Goal: Navigation & Orientation: Understand site structure

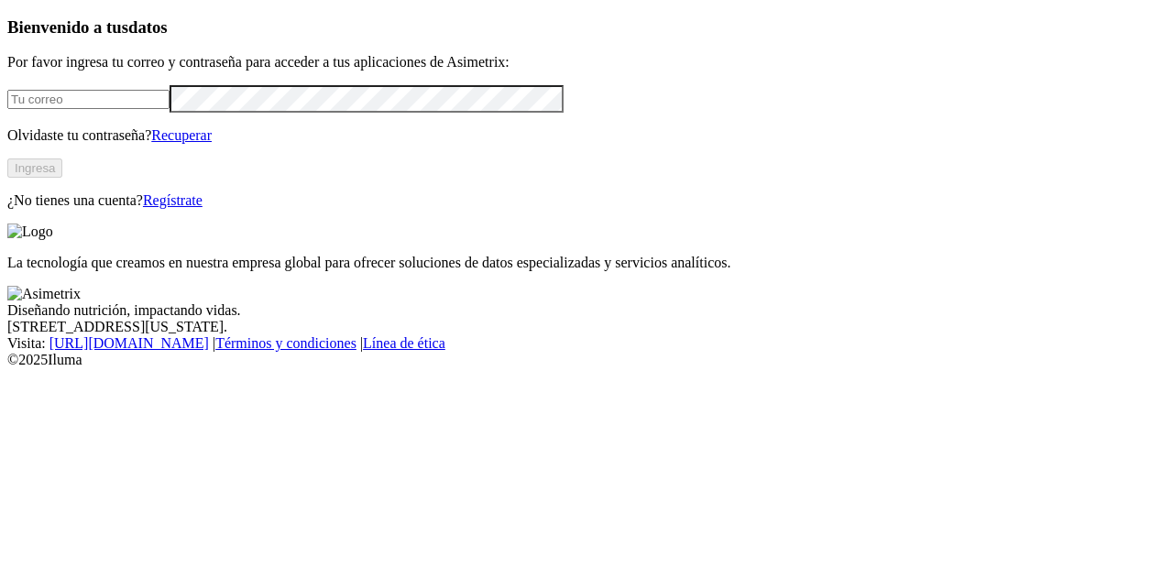
type input "paula.duque@asimetrix.co"
click at [62, 178] on button "Ingresa" at bounding box center [34, 167] width 55 height 19
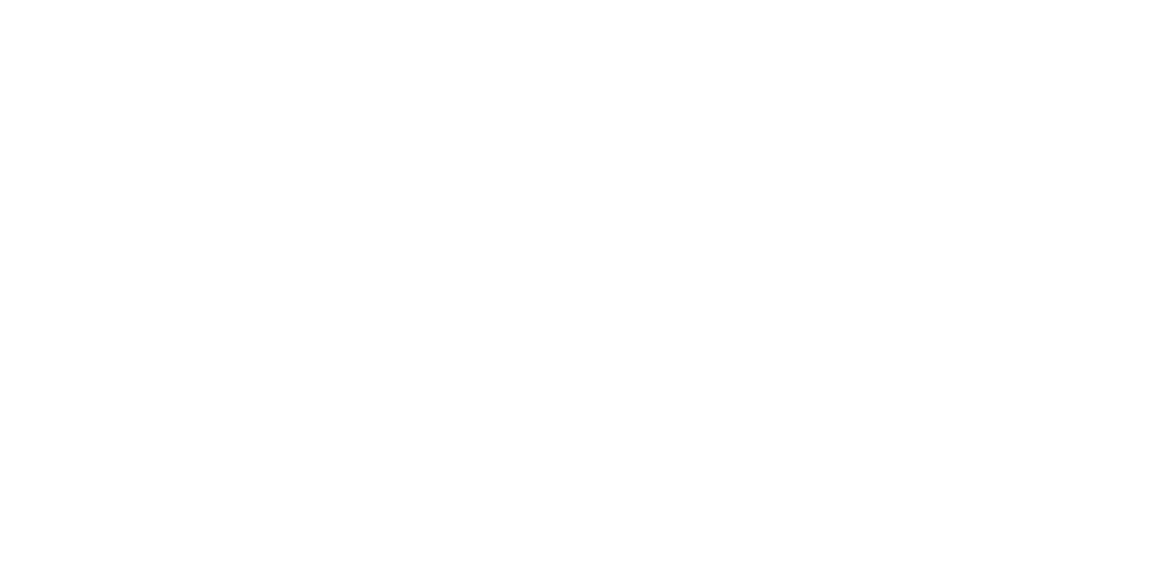
drag, startPoint x: 889, startPoint y: 252, endPoint x: 911, endPoint y: 279, distance: 35.2
